Goal: Information Seeking & Learning: Learn about a topic

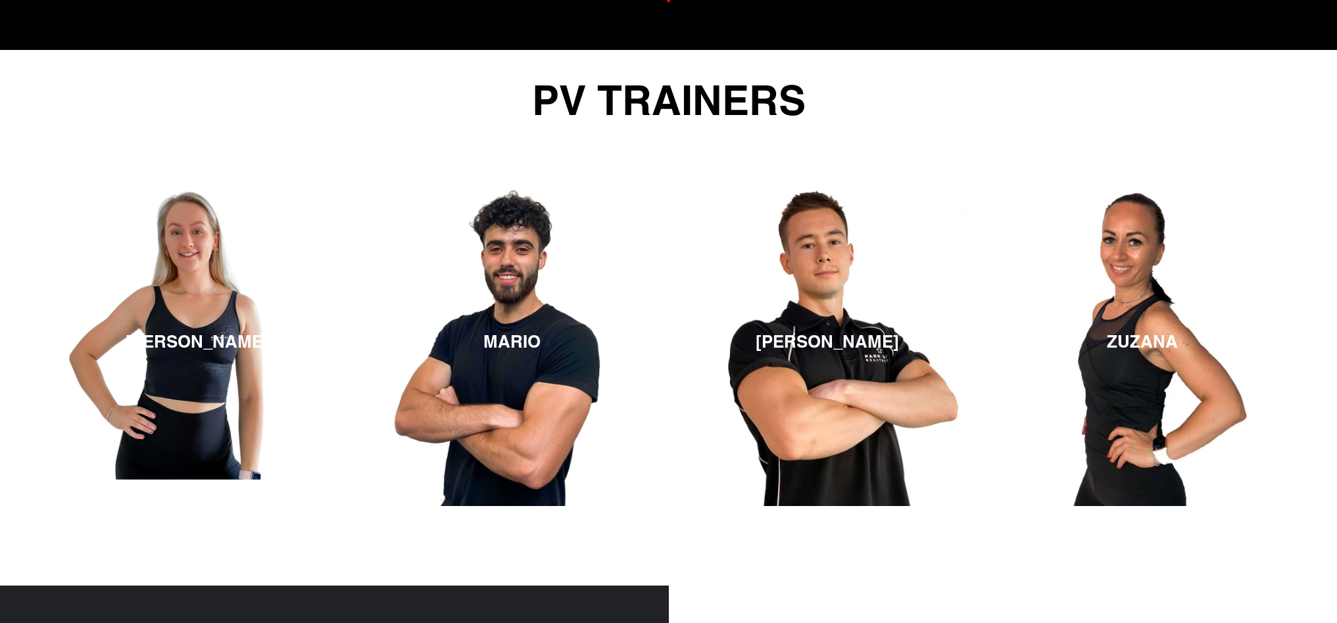
scroll to position [2107, 0]
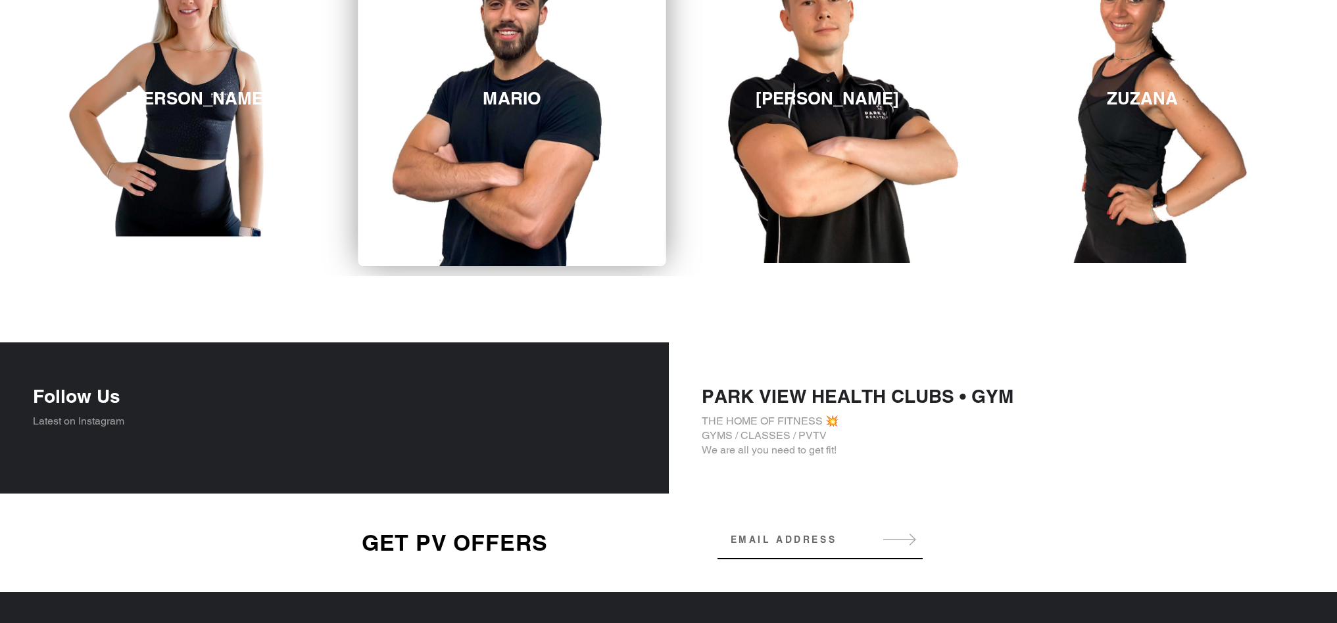
click at [542, 264] on link "MARIO" at bounding box center [512, 98] width 308 height 335
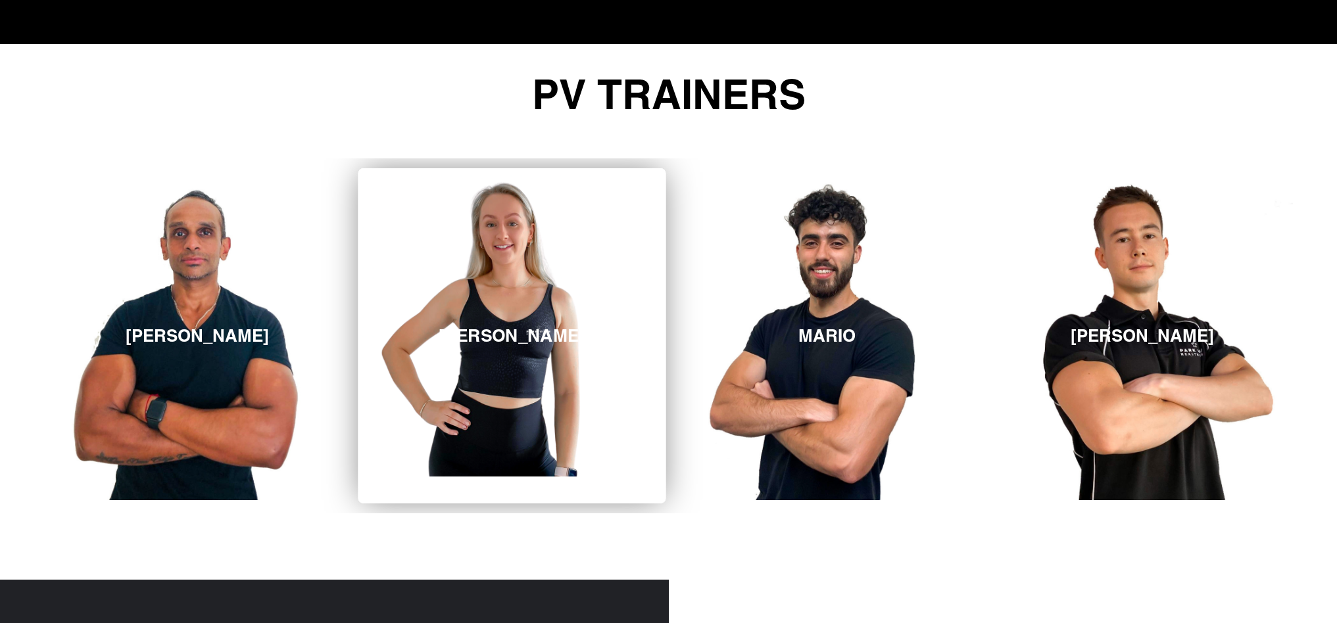
scroll to position [1870, 0]
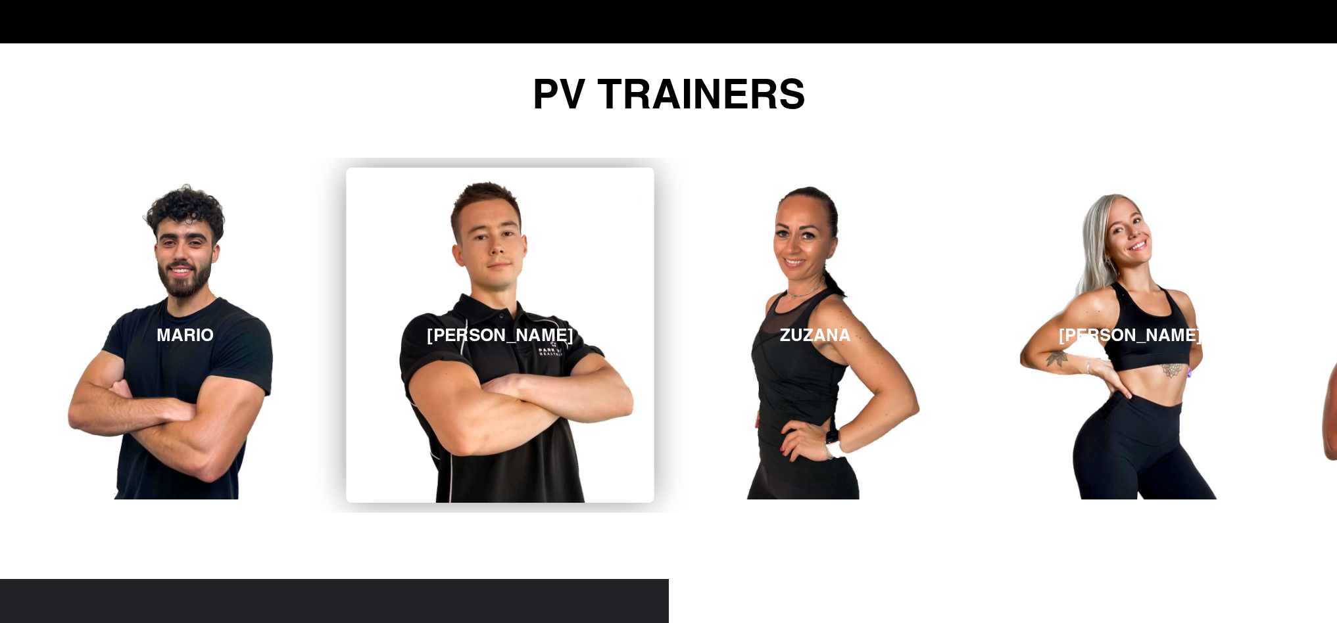
drag, startPoint x: 1176, startPoint y: 332, endPoint x: 593, endPoint y: 365, distance: 583.5
click at [593, 365] on link "[PERSON_NAME]" at bounding box center [500, 335] width 308 height 335
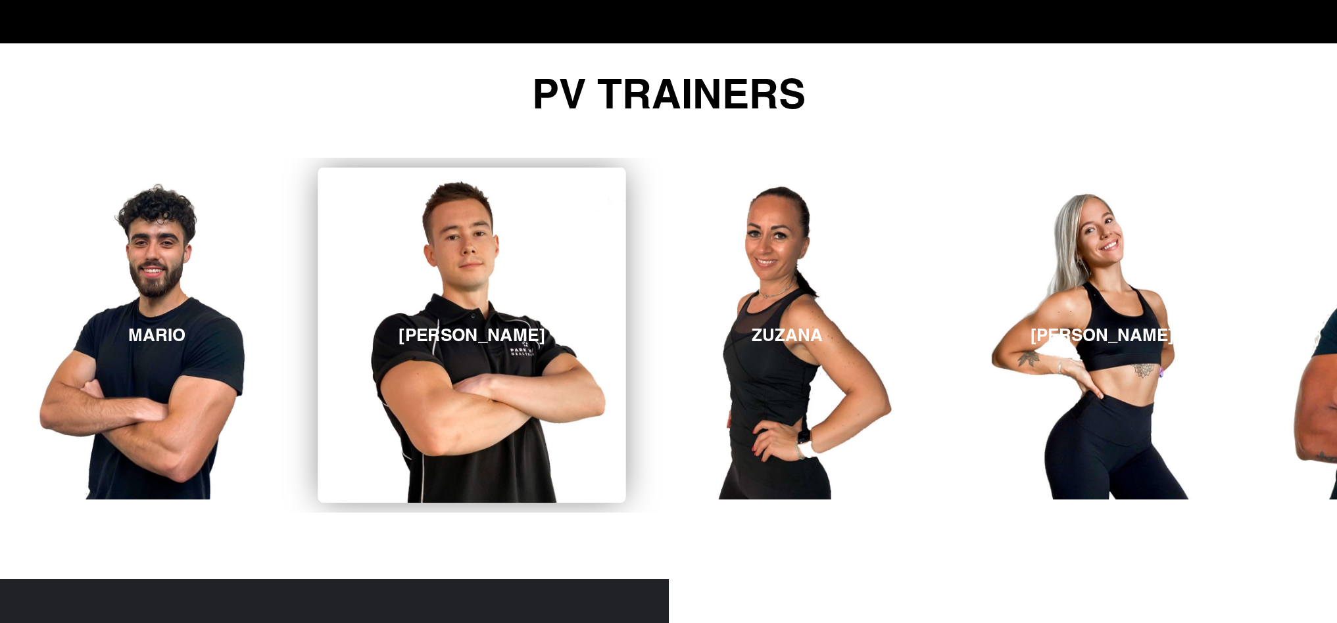
drag, startPoint x: 823, startPoint y: 362, endPoint x: 592, endPoint y: 359, distance: 231.5
click at [592, 359] on link "[PERSON_NAME]" at bounding box center [472, 335] width 308 height 335
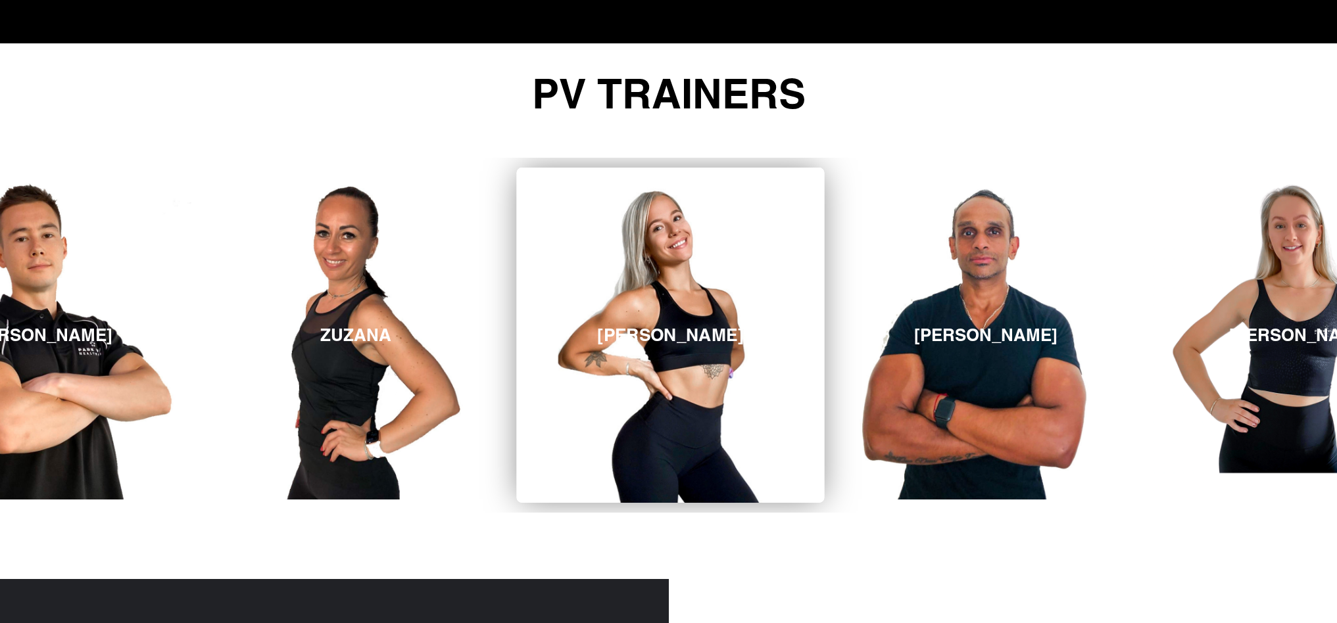
drag, startPoint x: 823, startPoint y: 356, endPoint x: 654, endPoint y: 355, distance: 169.0
click at [653, 356] on link "[PERSON_NAME]" at bounding box center [670, 335] width 308 height 335
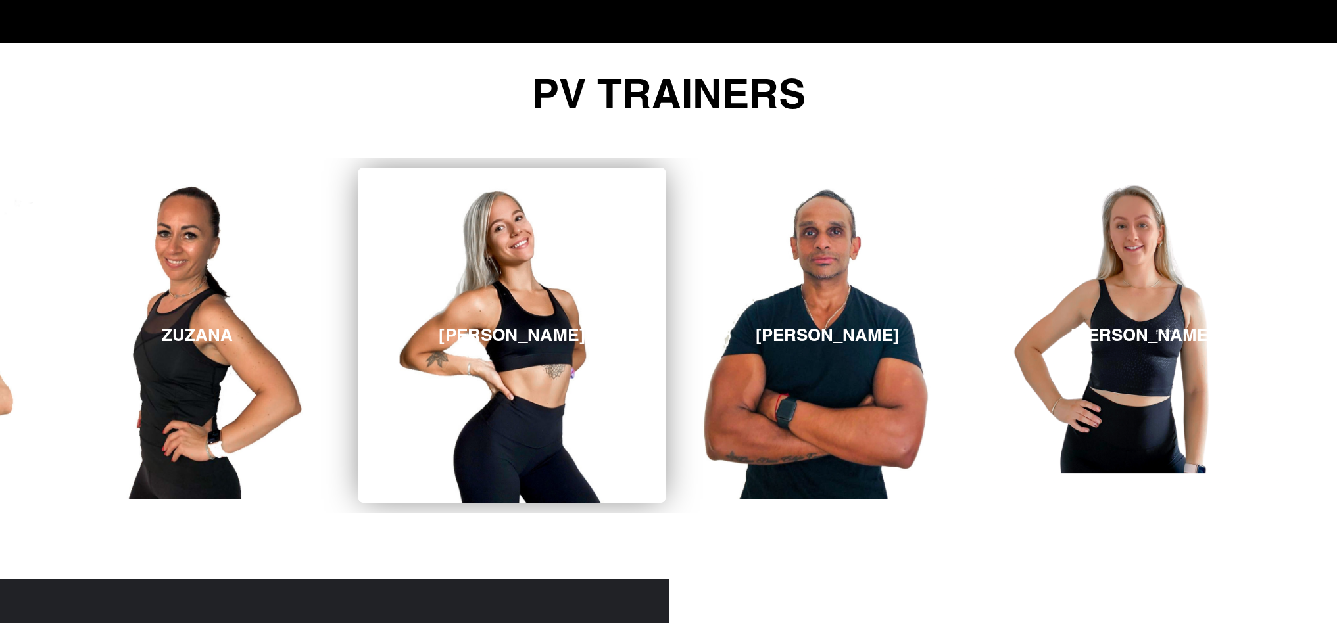
drag, startPoint x: 835, startPoint y: 354, endPoint x: 637, endPoint y: 349, distance: 198.0
click at [617, 347] on div "[PERSON_NAME] [GEOGRAPHIC_DATA] [PERSON_NAME][GEOGRAPHIC_DATA] [PERSON_NAME] [P…" at bounding box center [197, 335] width 5355 height 355
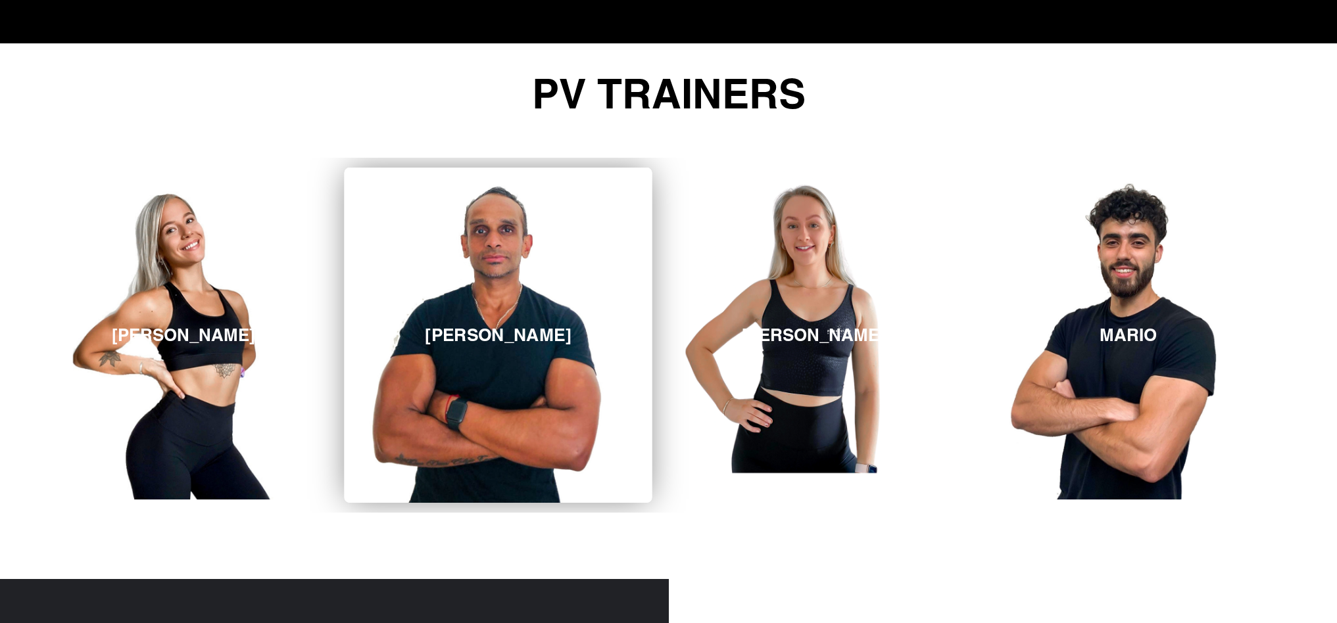
drag, startPoint x: 928, startPoint y: 352, endPoint x: 578, endPoint y: 351, distance: 350.5
click at [575, 350] on link "[PERSON_NAME]" at bounding box center [498, 335] width 308 height 335
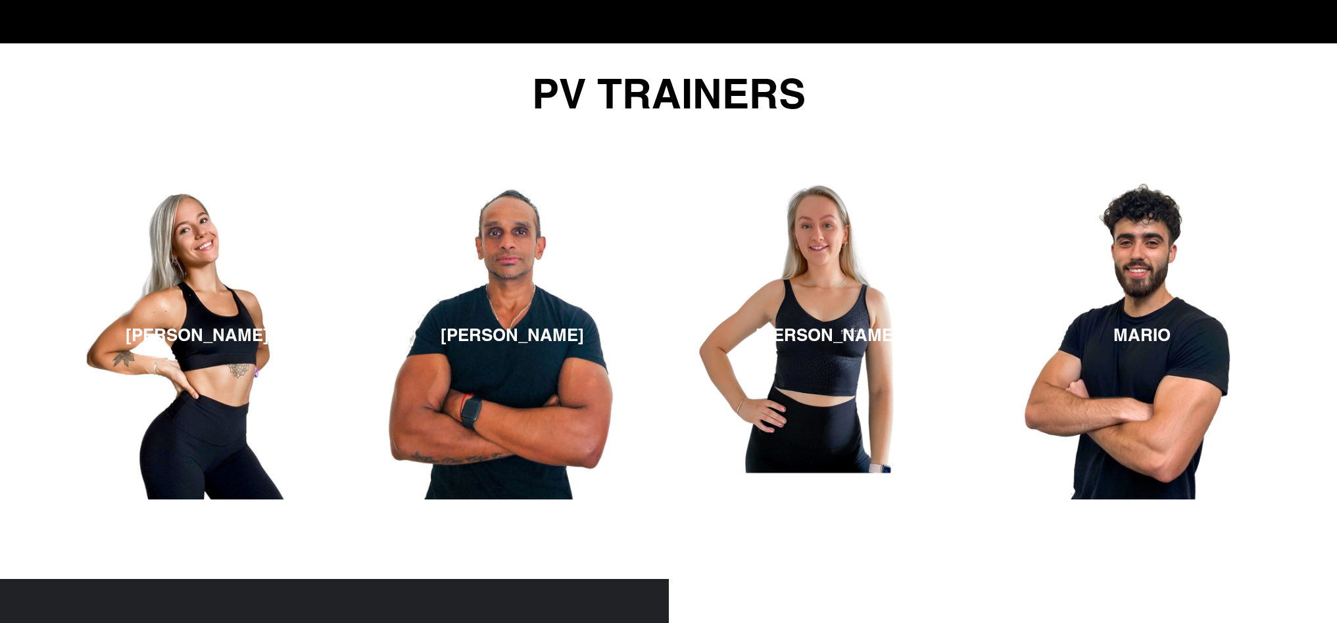
drag, startPoint x: 886, startPoint y: 371, endPoint x: 600, endPoint y: 360, distance: 286.9
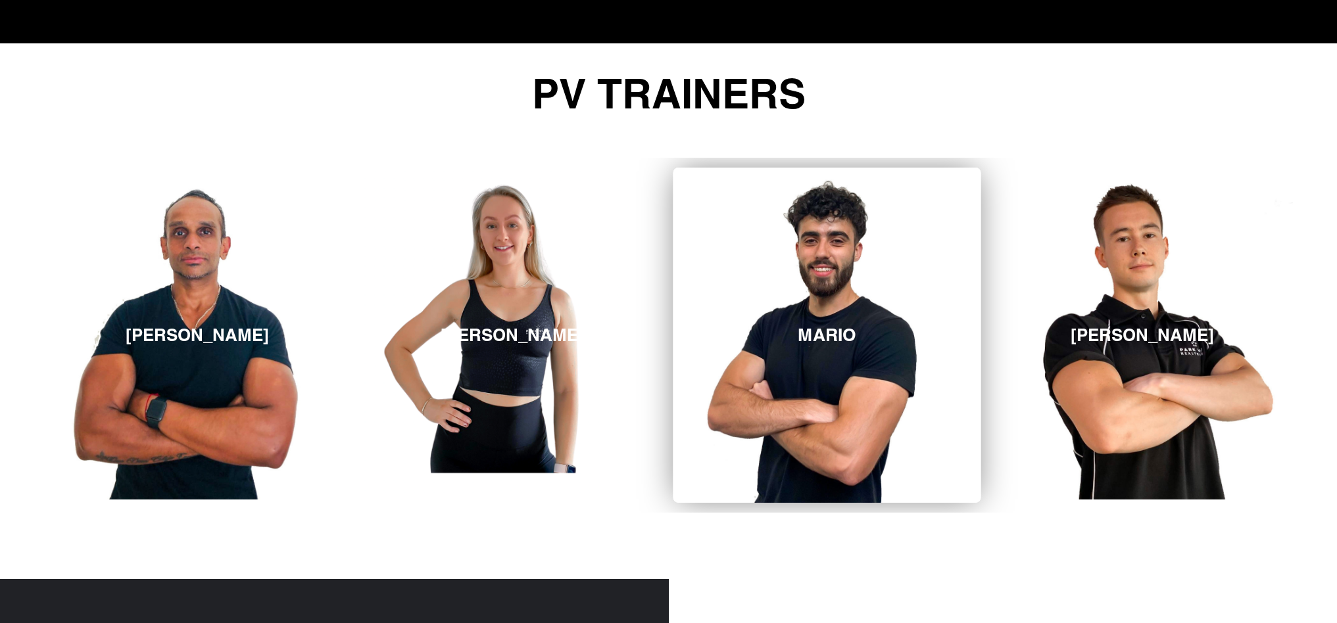
click at [813, 337] on h3 "MARIO" at bounding box center [827, 335] width 59 height 21
